Goal: Navigation & Orientation: Find specific page/section

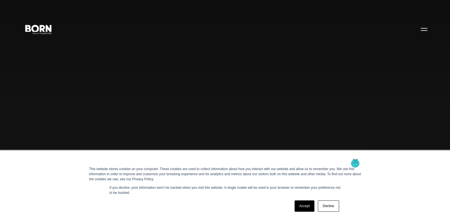
click at [355, 164] on link "×" at bounding box center [355, 161] width 7 height 5
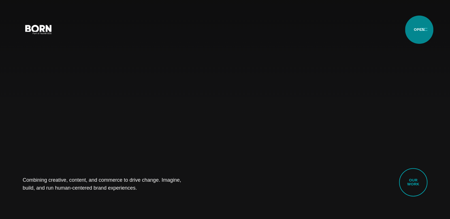
click at [419, 30] on button "Primary Menu" at bounding box center [424, 29] width 14 height 12
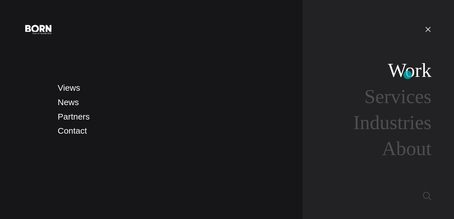
click at [408, 75] on link "Work" at bounding box center [410, 70] width 44 height 22
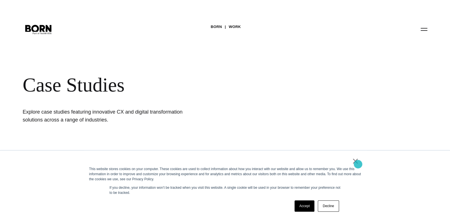
click at [358, 164] on link "×" at bounding box center [355, 161] width 7 height 5
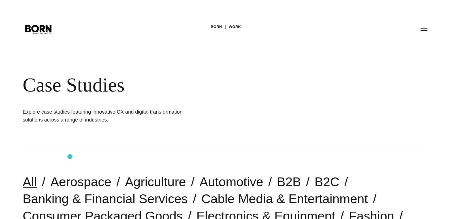
scroll to position [57, 0]
